Goal: Check status: Check status

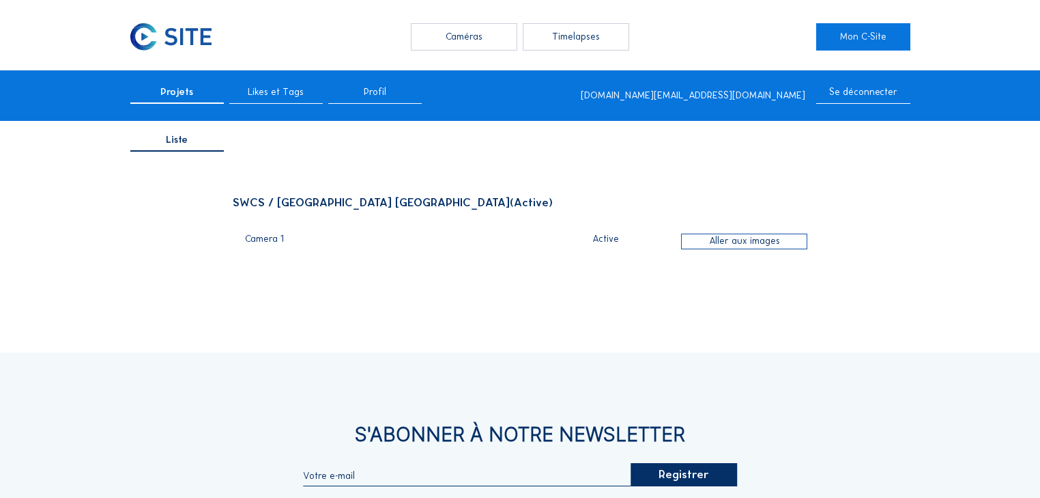
click at [454, 44] on div "Caméras" at bounding box center [464, 36] width 106 height 27
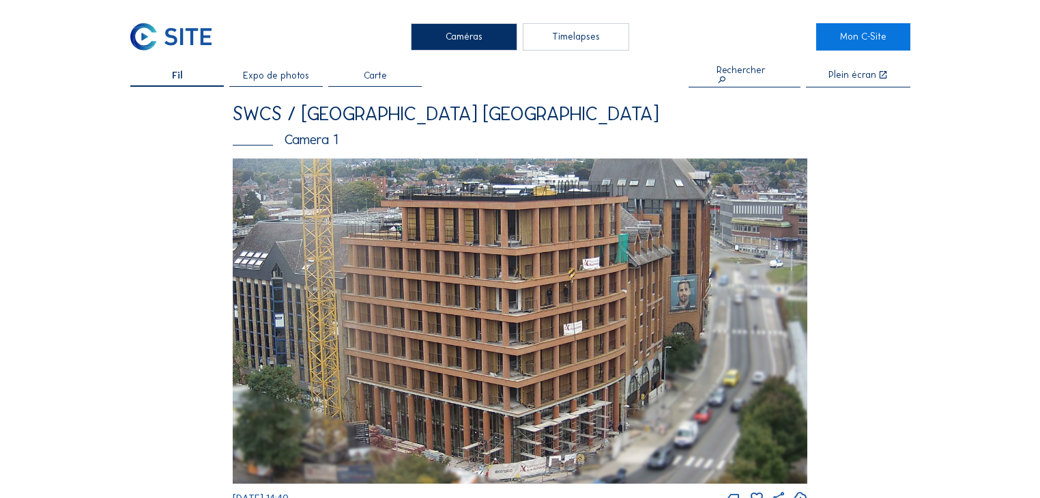
click at [419, 273] on img at bounding box center [521, 321] width 576 height 326
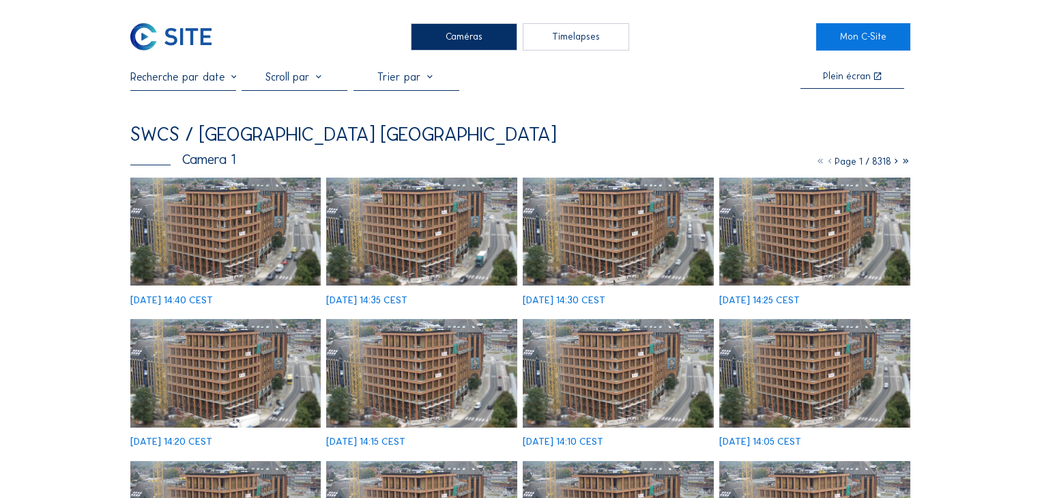
click at [260, 244] on img at bounding box center [225, 232] width 191 height 108
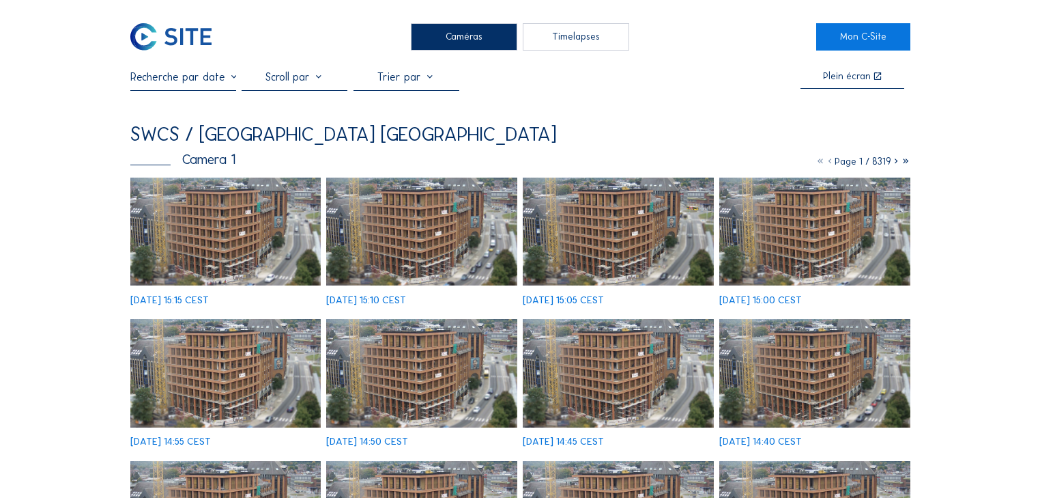
click at [219, 255] on img at bounding box center [225, 232] width 191 height 108
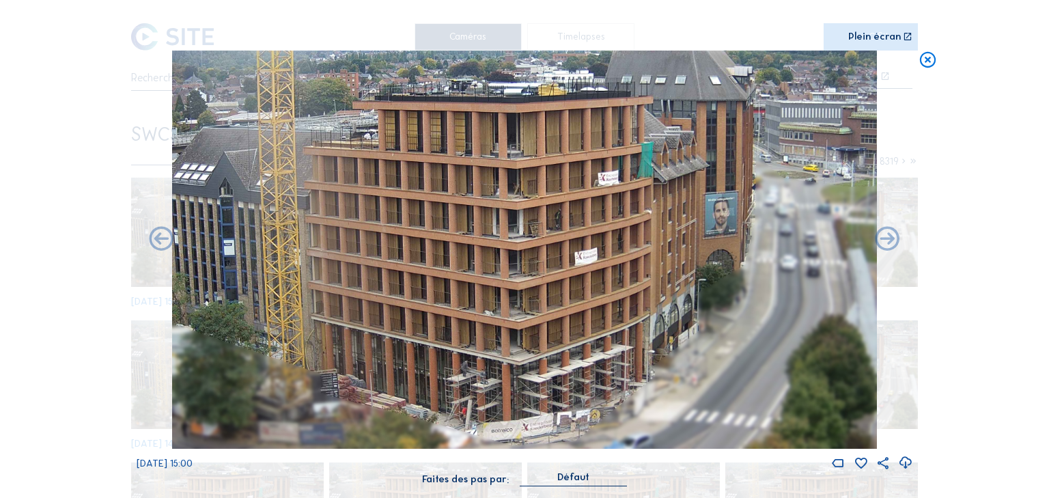
click at [922, 58] on icon at bounding box center [927, 61] width 19 height 20
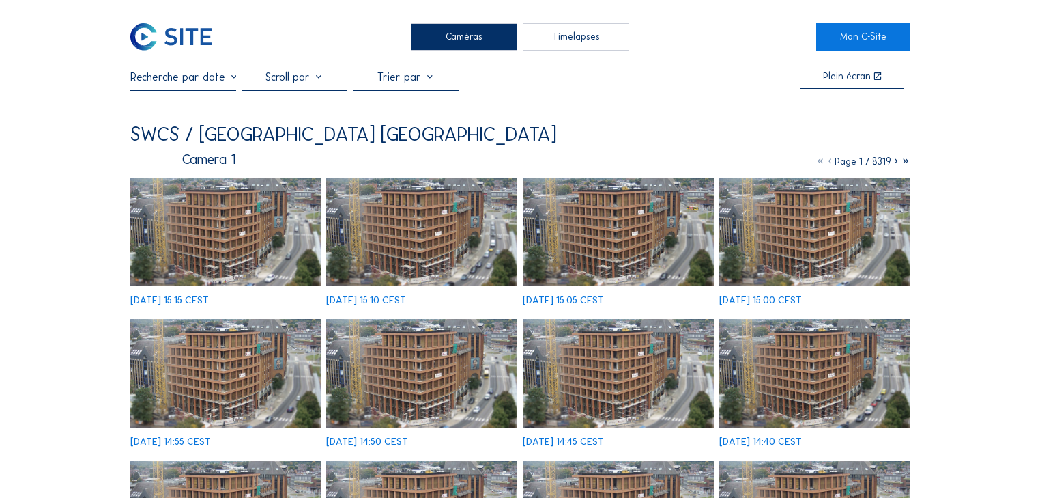
click at [222, 81] on input "text" at bounding box center [183, 76] width 106 height 13
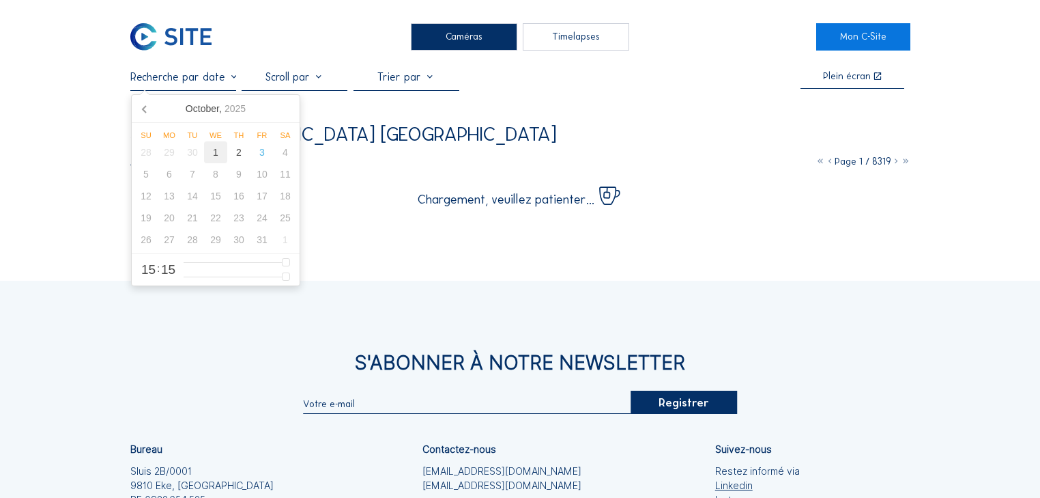
click at [223, 162] on div "1" at bounding box center [215, 152] width 23 height 22
type input "01/10/2025 15:15"
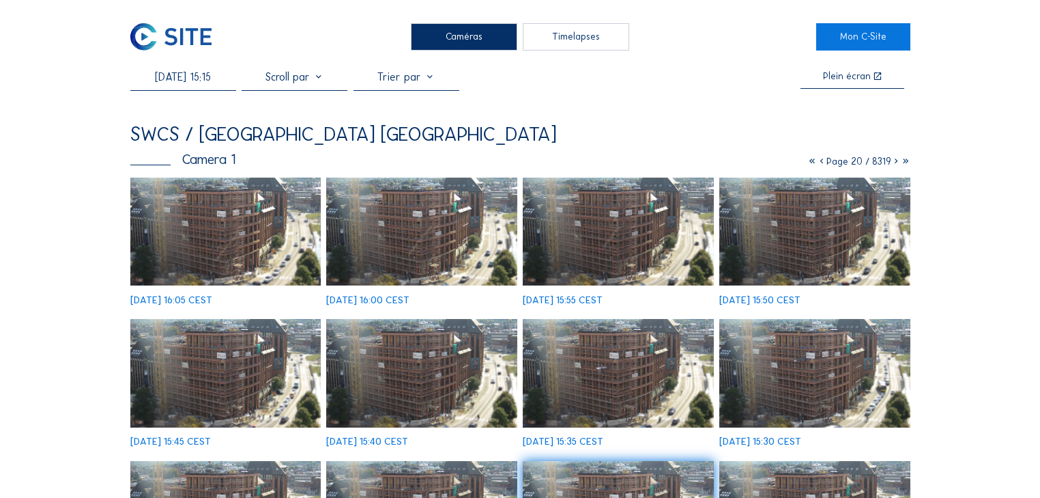
click at [621, 242] on img at bounding box center [618, 232] width 191 height 108
